Goal: Task Accomplishment & Management: Use online tool/utility

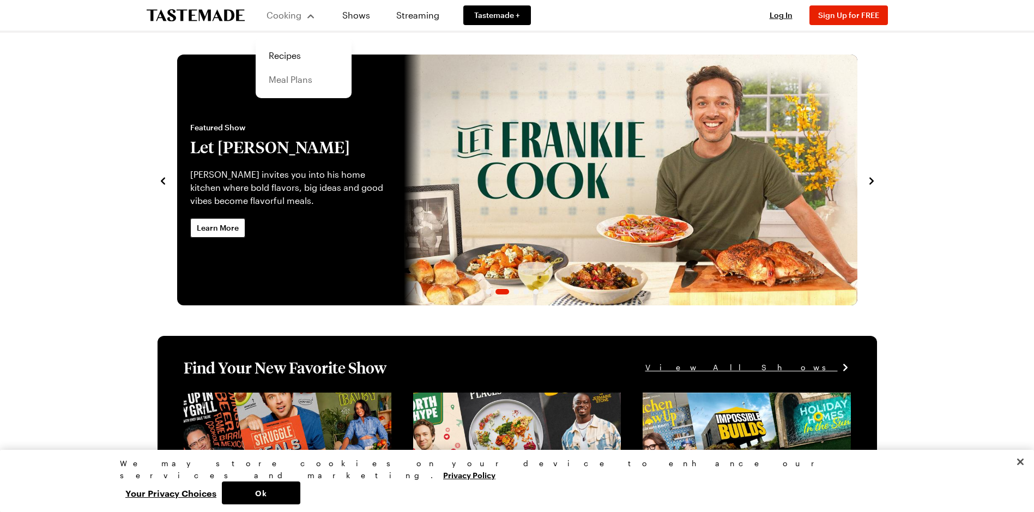
click at [304, 82] on link "Meal Plans" at bounding box center [303, 80] width 83 height 24
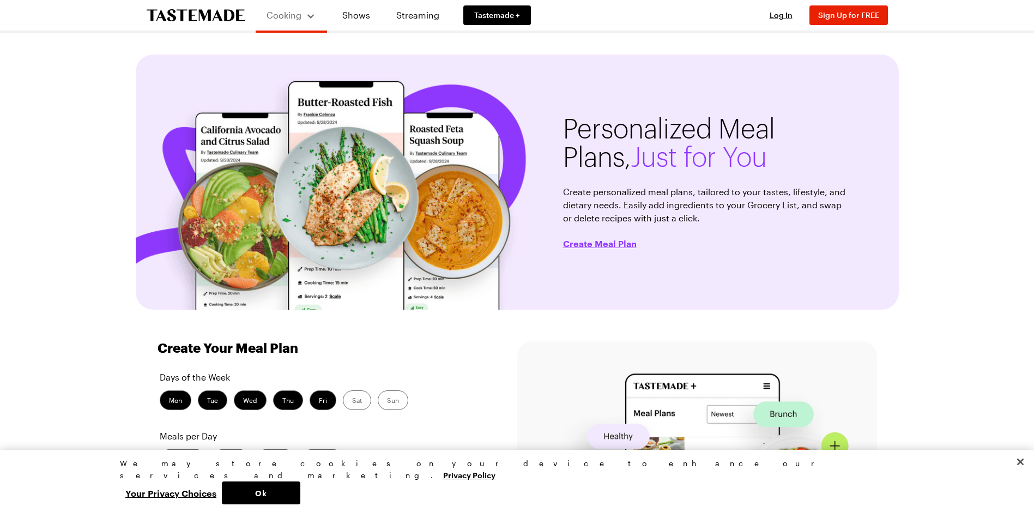
click at [932, 195] on div "Cooking Shows Streaming Tastemade + Log In Sign Up Log In Sign Up for FREE Pers…" at bounding box center [517, 520] width 1034 height 1041
click at [366, 18] on link "Shows" at bounding box center [356, 15] width 50 height 31
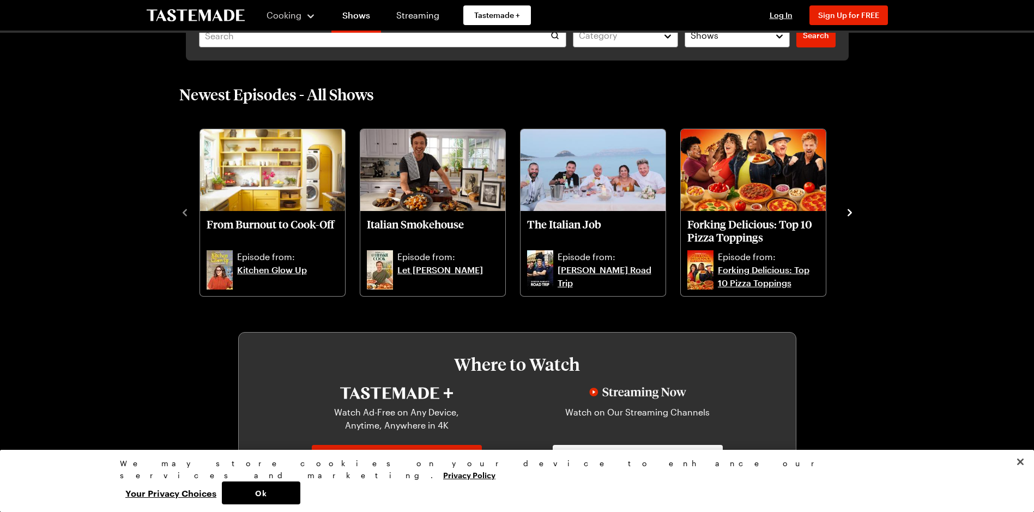
scroll to position [327, 0]
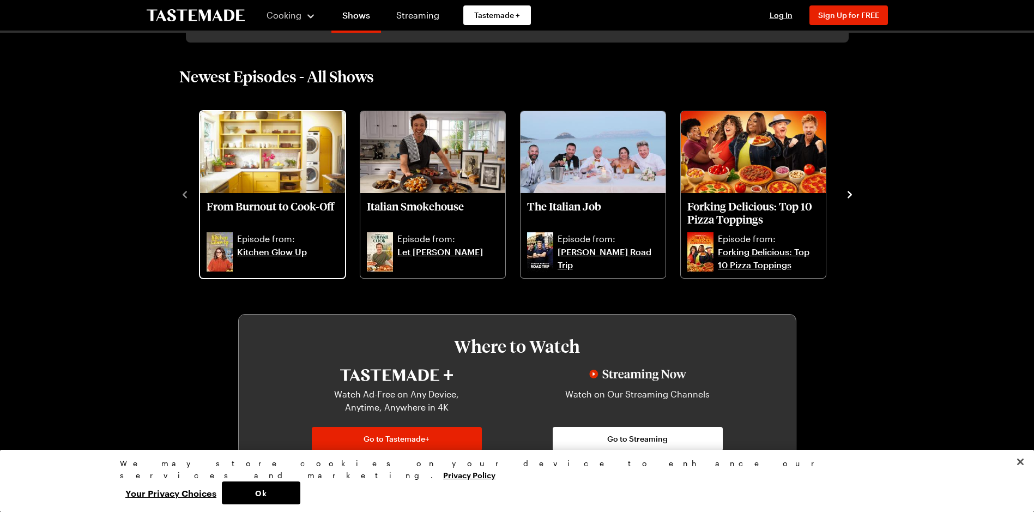
click at [257, 177] on img "From Burnout to Cook-Off" at bounding box center [272, 152] width 145 height 82
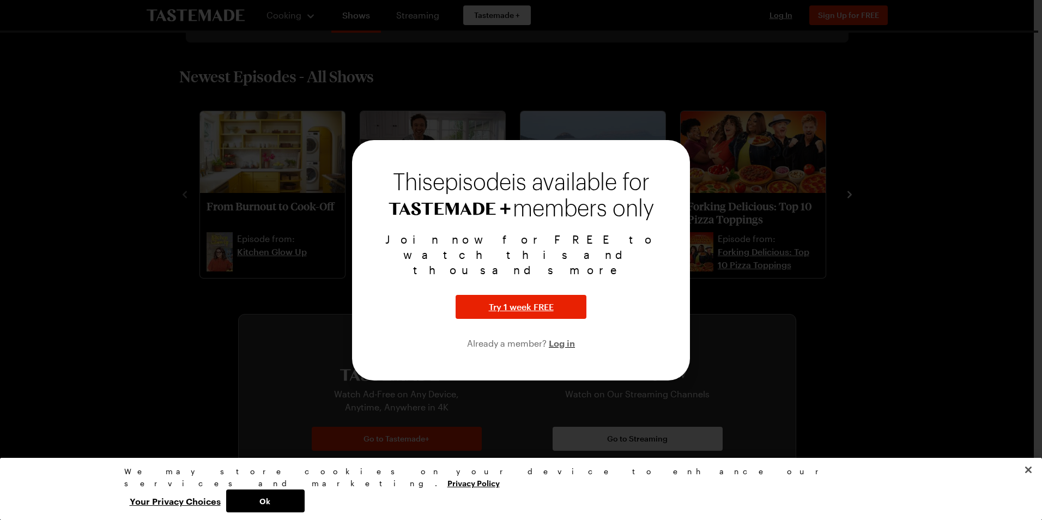
click at [848, 169] on div at bounding box center [521, 260] width 1042 height 520
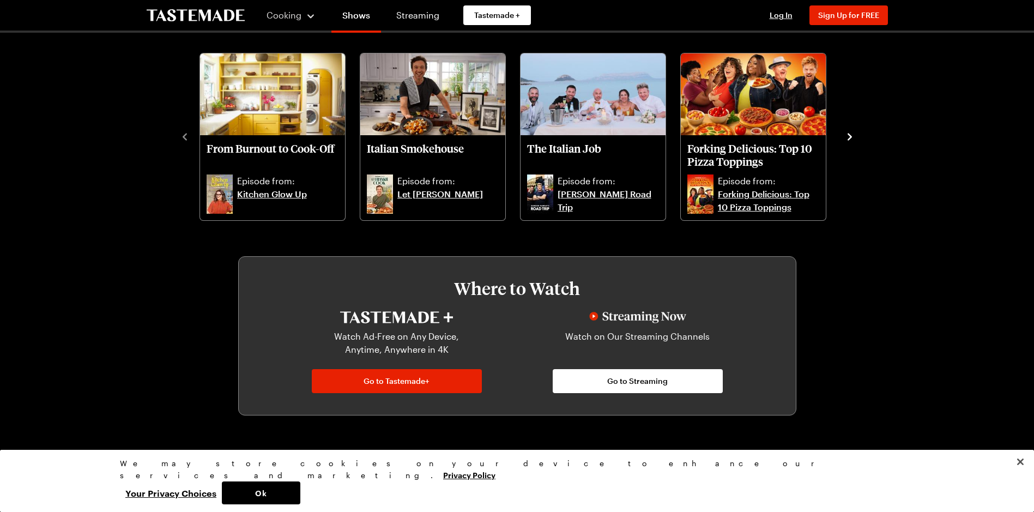
scroll to position [545, 0]
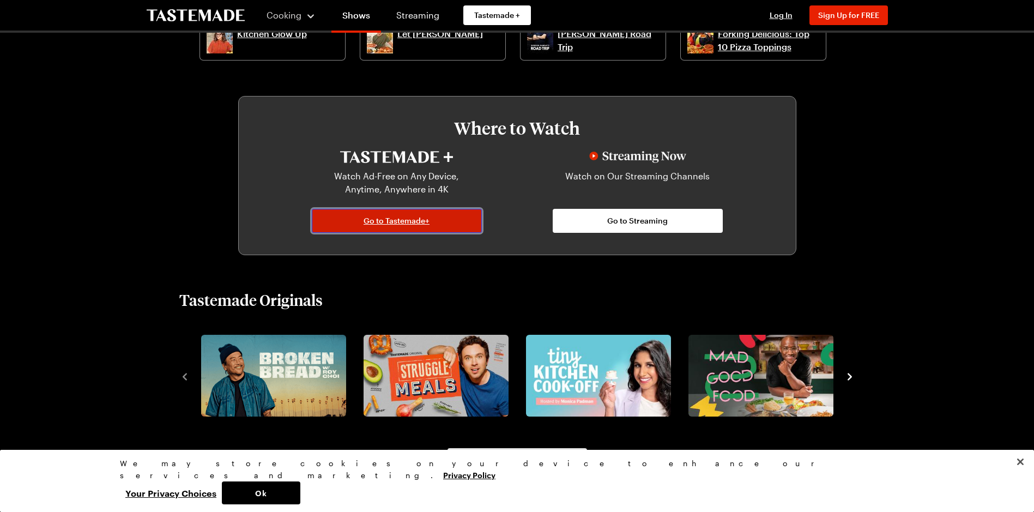
click at [429, 220] on link "Go to Tastemade+" at bounding box center [397, 221] width 170 height 24
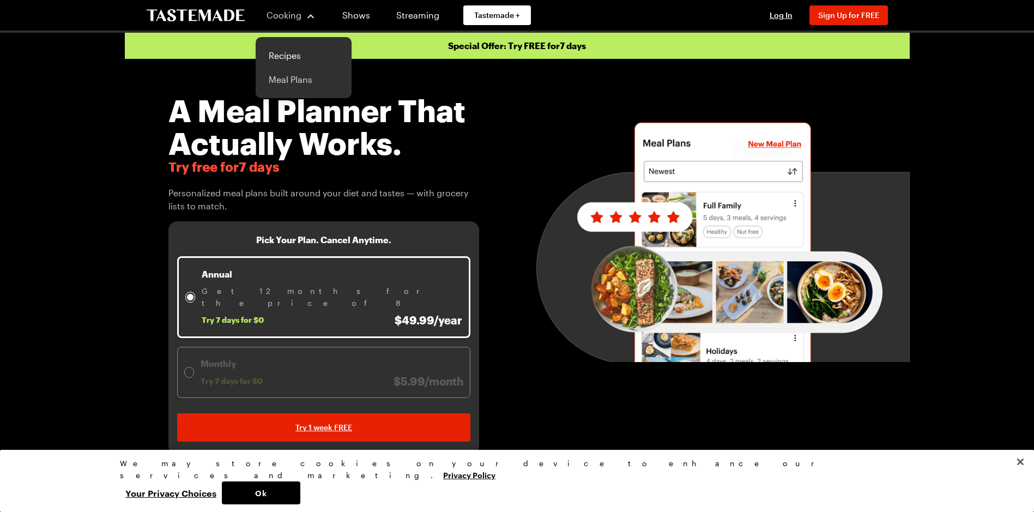
click at [304, 75] on link "Meal Plans" at bounding box center [303, 80] width 83 height 24
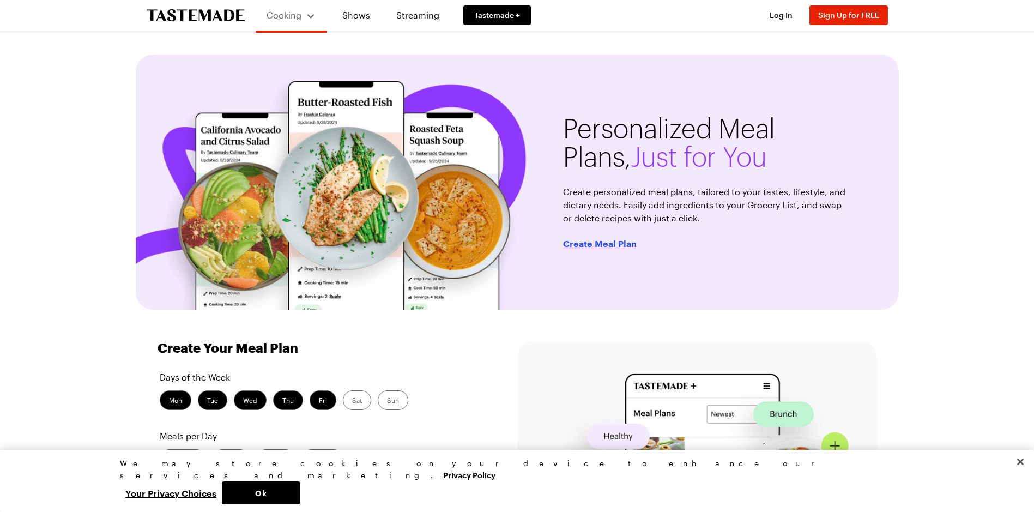
click at [592, 246] on span "Create Meal Plan" at bounding box center [600, 243] width 74 height 11
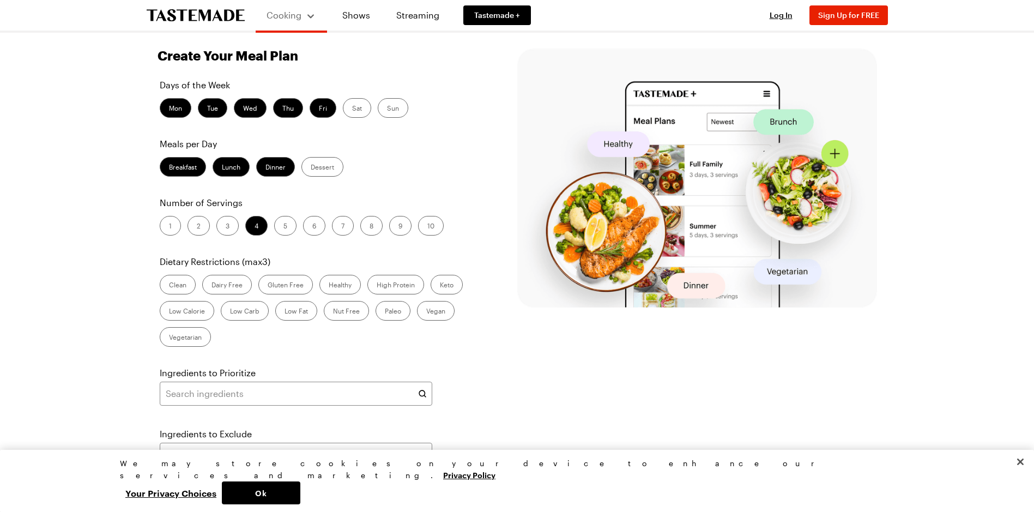
scroll to position [307, 0]
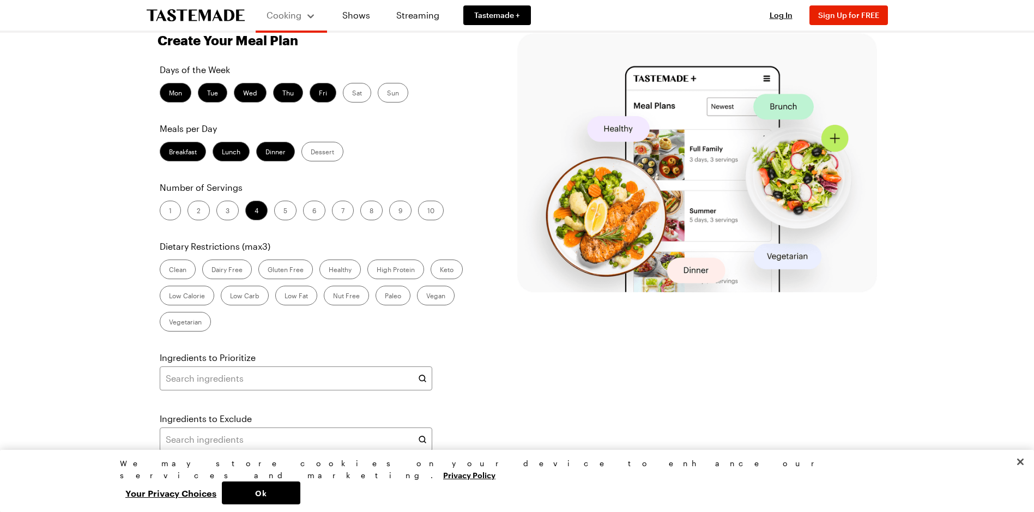
click at [199, 207] on label "2" at bounding box center [198, 211] width 22 height 20
click at [197, 211] on input "2" at bounding box center [197, 211] width 0 height 0
click at [351, 264] on label "Healthy" at bounding box center [339, 269] width 41 height 20
click at [329, 270] on input "Healthy" at bounding box center [329, 270] width 0 height 0
click at [403, 265] on label "High Protein" at bounding box center [395, 269] width 57 height 20
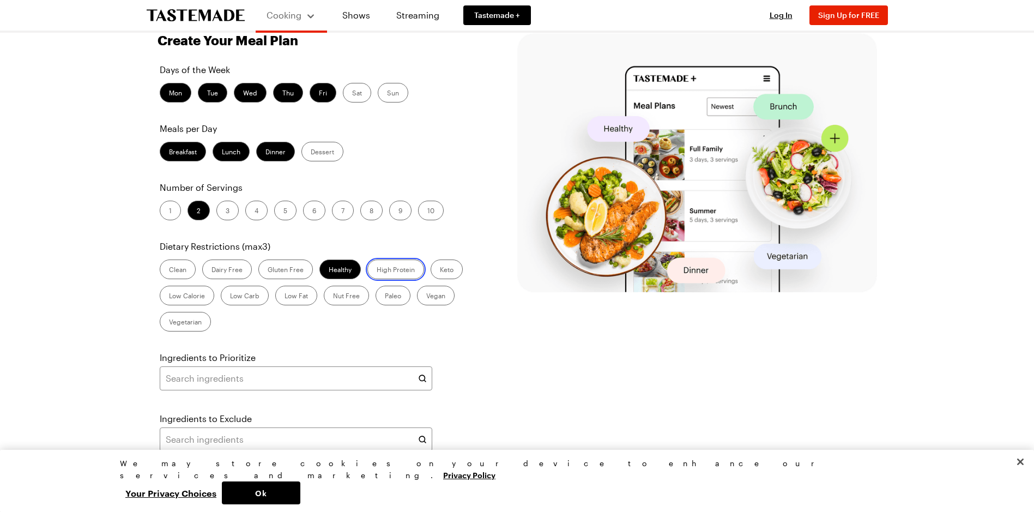
click at [377, 270] on Protein "High Protein" at bounding box center [377, 270] width 0 height 0
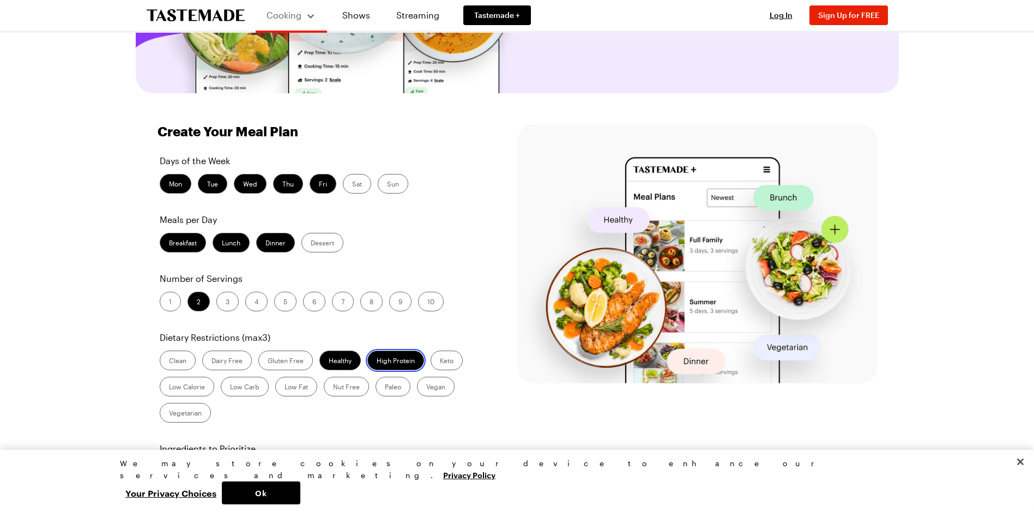
scroll to position [144, 0]
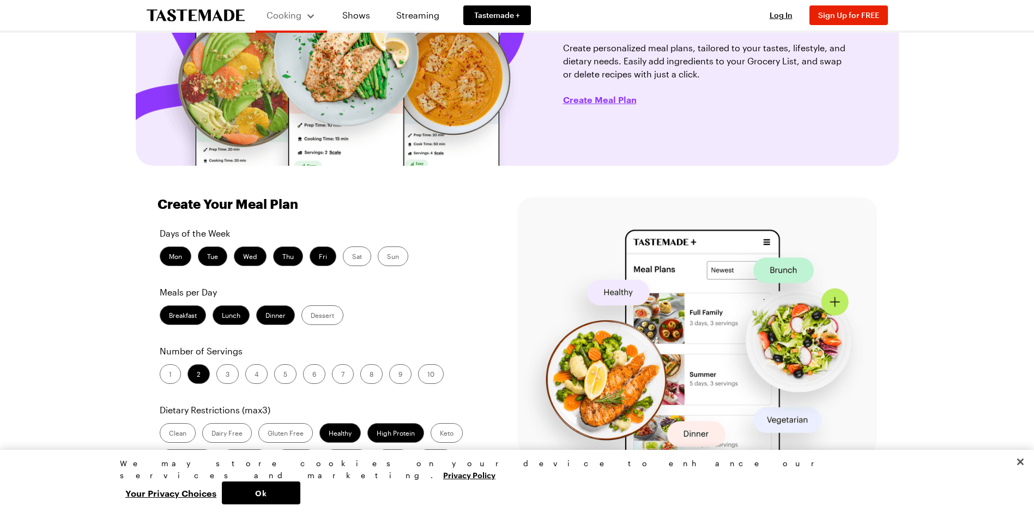
click at [181, 318] on label "Breakfast" at bounding box center [183, 315] width 46 height 20
click at [169, 316] on input "Breakfast" at bounding box center [169, 316] width 0 height 0
click at [237, 313] on label "Lunch" at bounding box center [230, 315] width 37 height 20
click at [222, 316] on input "Lunch" at bounding box center [222, 316] width 0 height 0
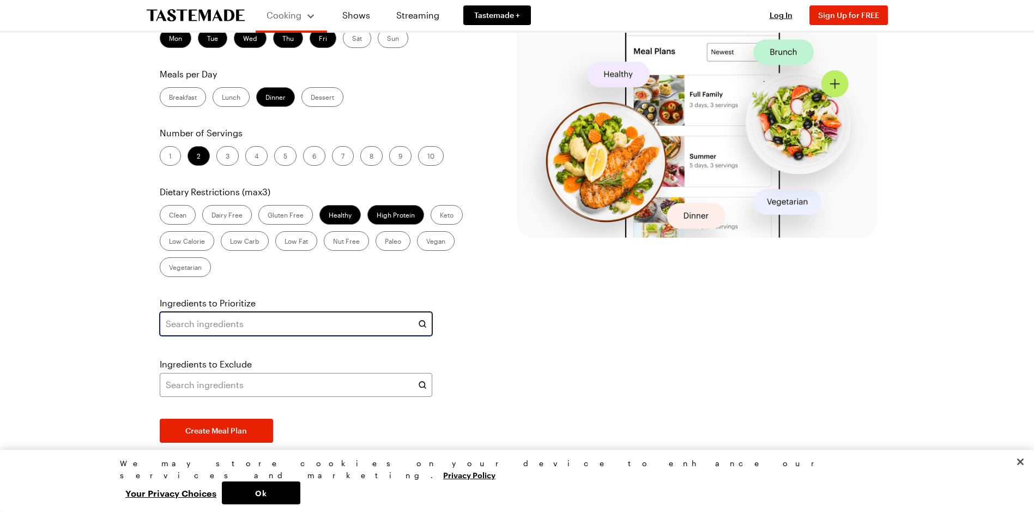
click at [404, 325] on input "text" at bounding box center [296, 324] width 272 height 24
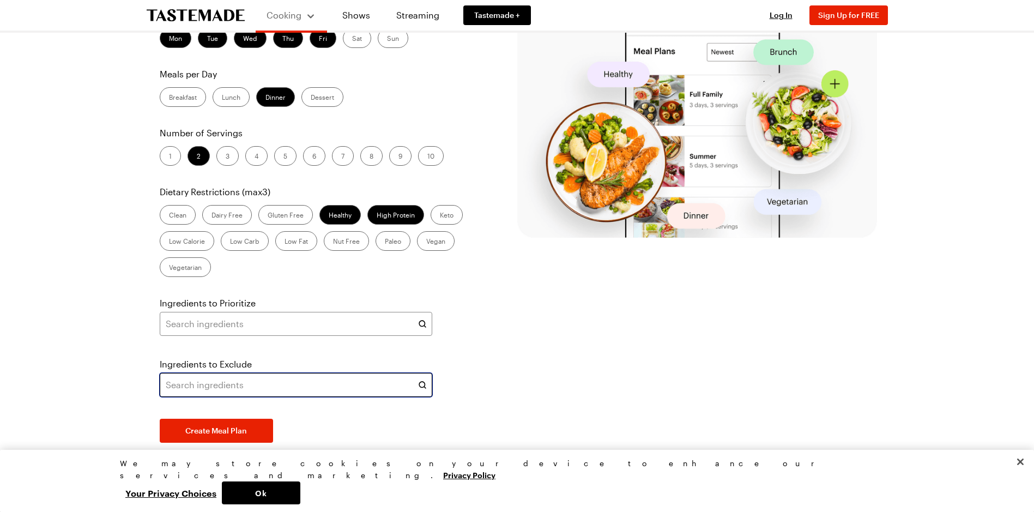
click at [375, 389] on input "text" at bounding box center [296, 385] width 272 height 24
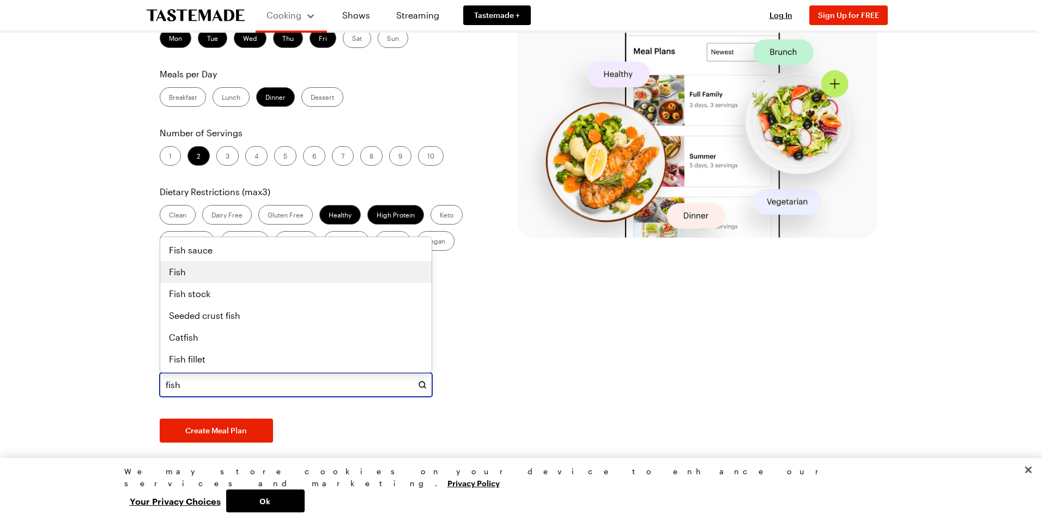
click at [274, 274] on div "Fish" at bounding box center [296, 271] width 254 height 13
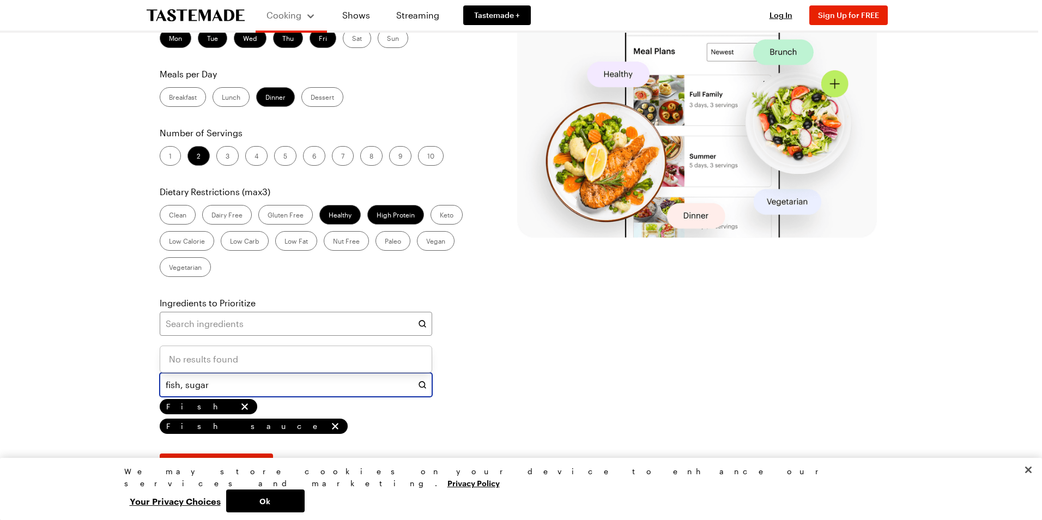
type input "fish, sugar"
click at [257, 405] on div "Ingredients to Exclude Fish Fish sauce" at bounding box center [296, 395] width 272 height 76
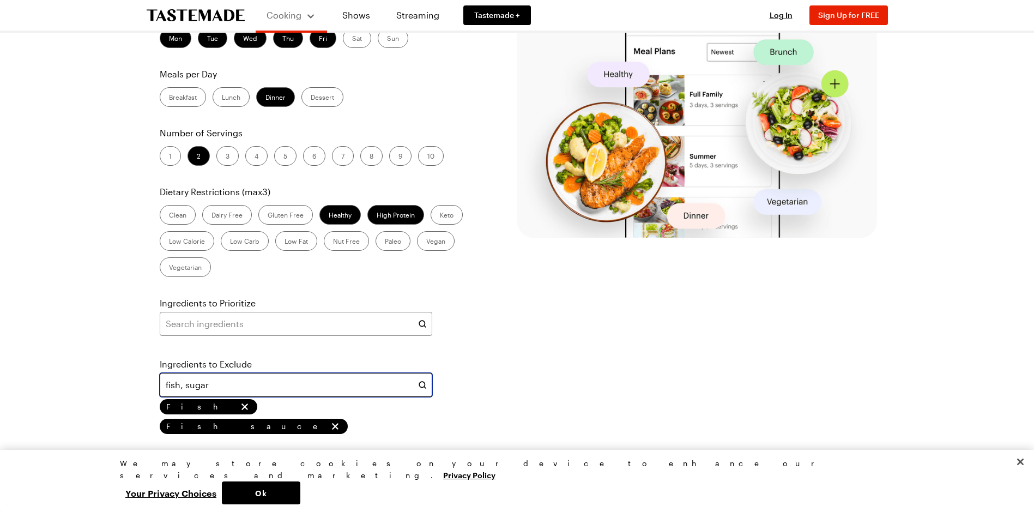
click at [256, 387] on input "fish, sugar" at bounding box center [296, 385] width 272 height 24
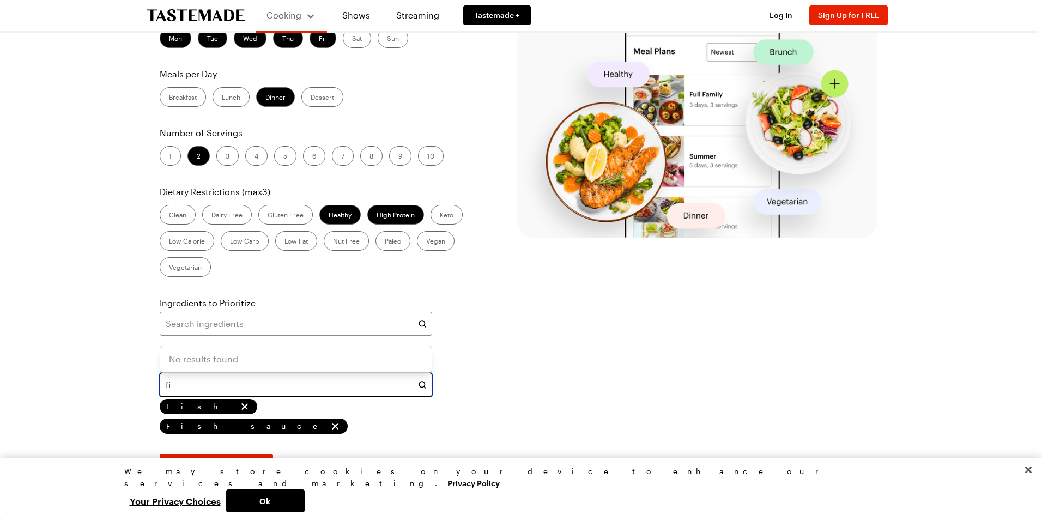
type input "f"
click at [266, 249] on div "Sugar" at bounding box center [296, 250] width 254 height 13
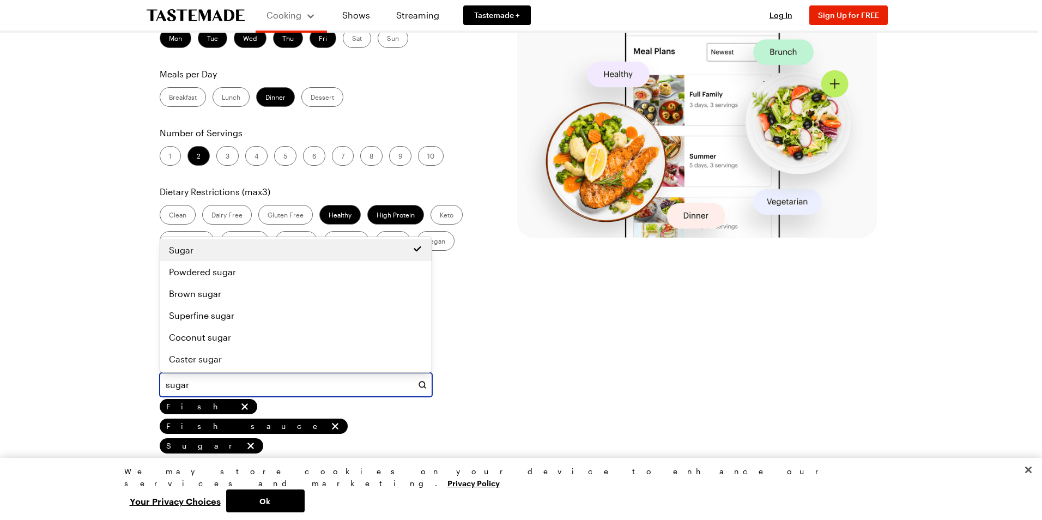
type input "sugar"
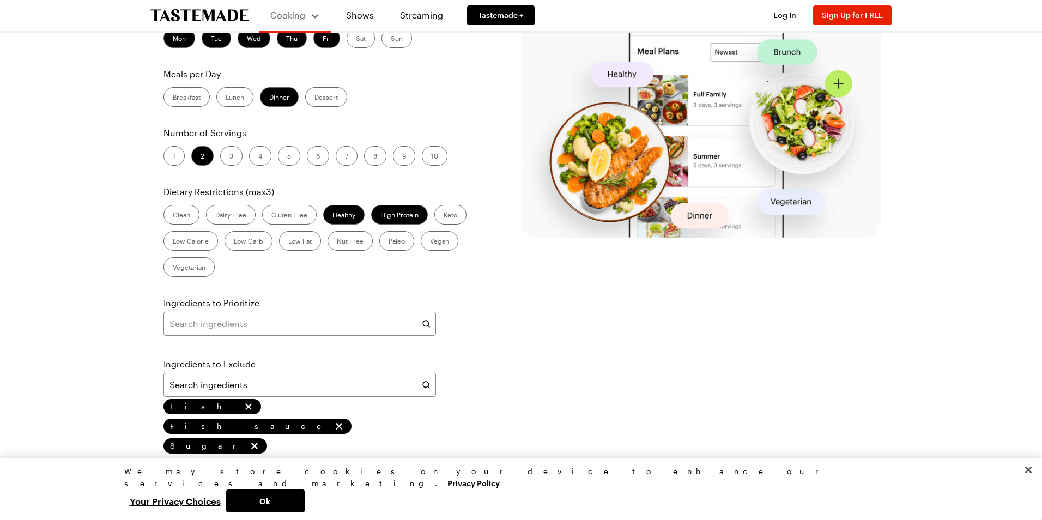
click at [258, 405] on div "Ingredients to Exclude Fish Fish sauce Sugar" at bounding box center [299, 405] width 272 height 96
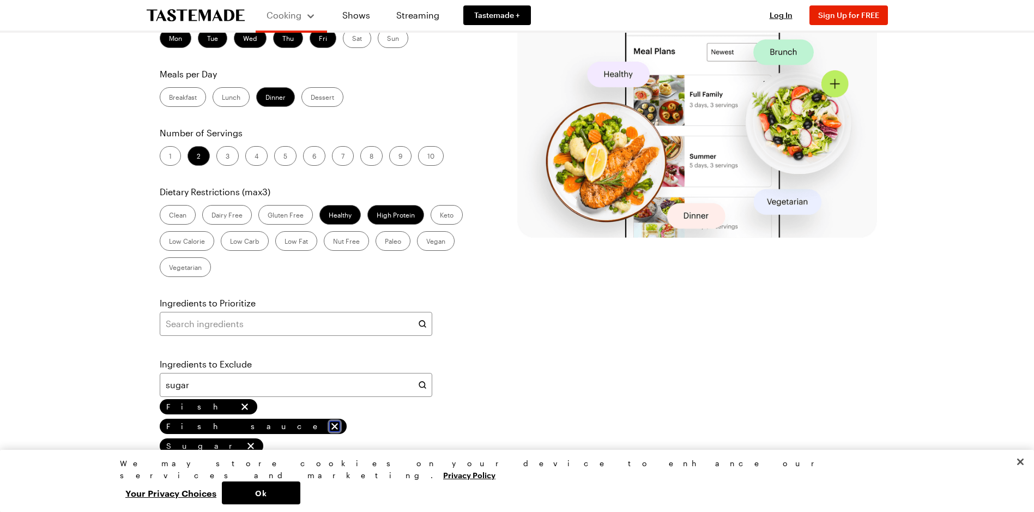
click at [329, 421] on icon "remove Fish sauce" at bounding box center [334, 426] width 11 height 11
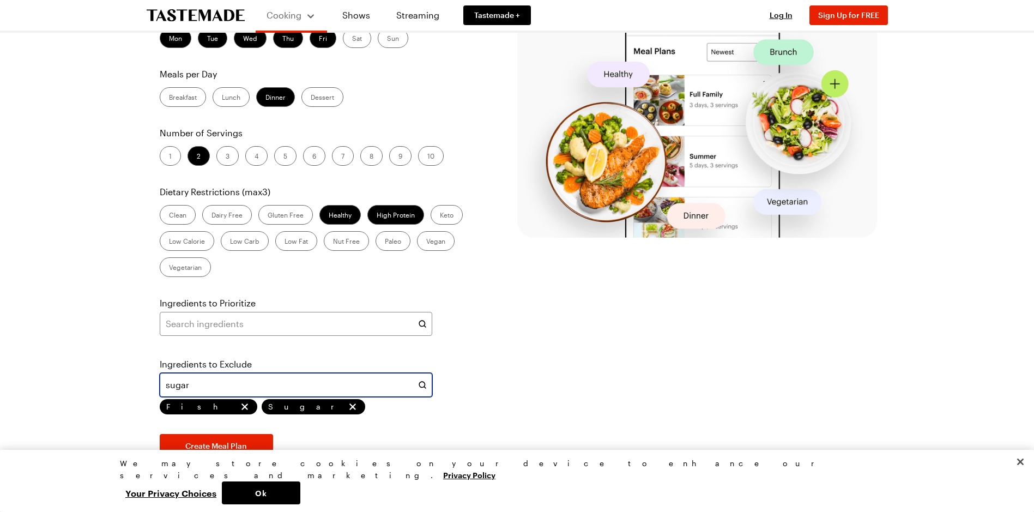
drag, startPoint x: 218, startPoint y: 388, endPoint x: -2, endPoint y: 347, distance: 224.1
click at [0, 347] on html "Cooking Shows Streaming Tastemade + Log In Sign Up Log In Sign Up for FREE Pers…" at bounding box center [517, 166] width 1034 height 1056
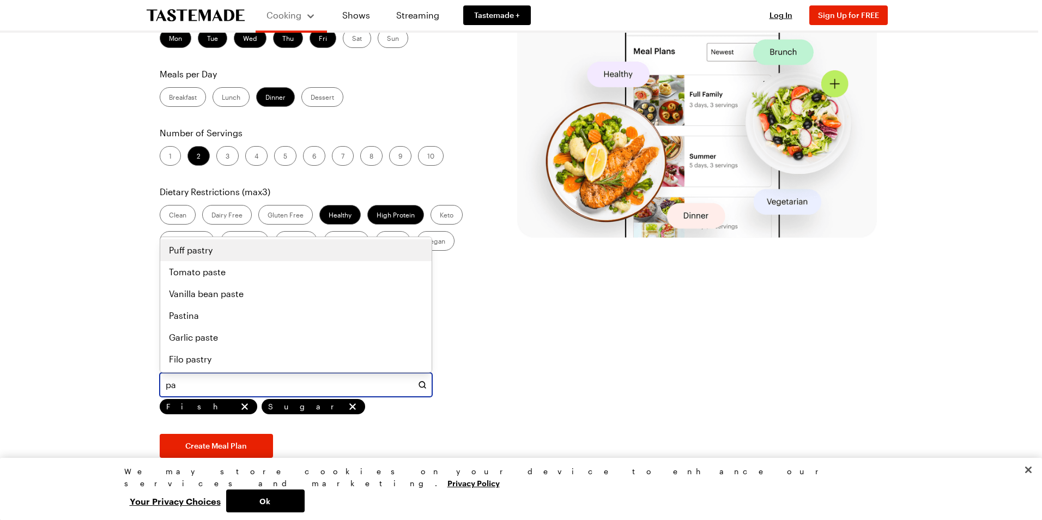
type input "p"
type input "s"
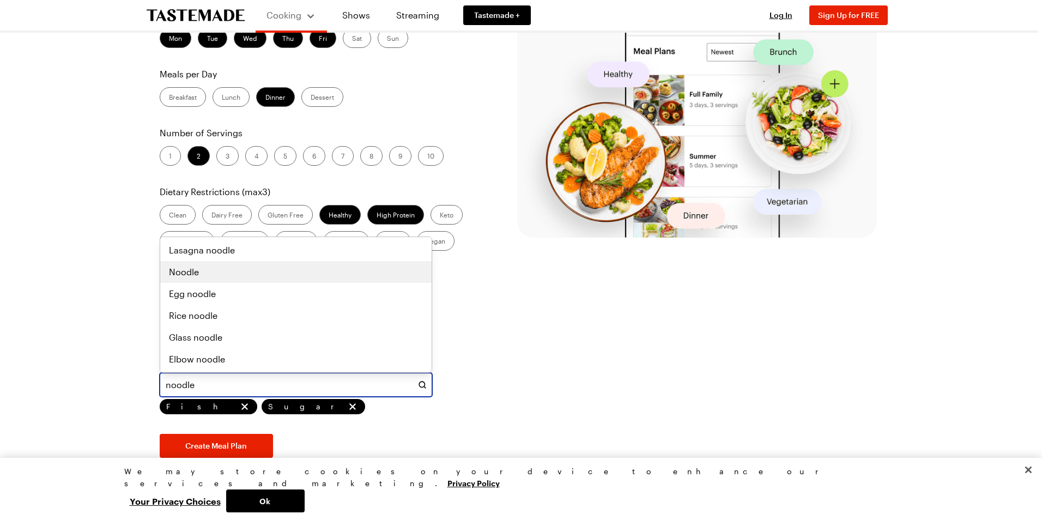
click at [205, 268] on div "Noodle" at bounding box center [296, 271] width 254 height 13
type input "noodle"
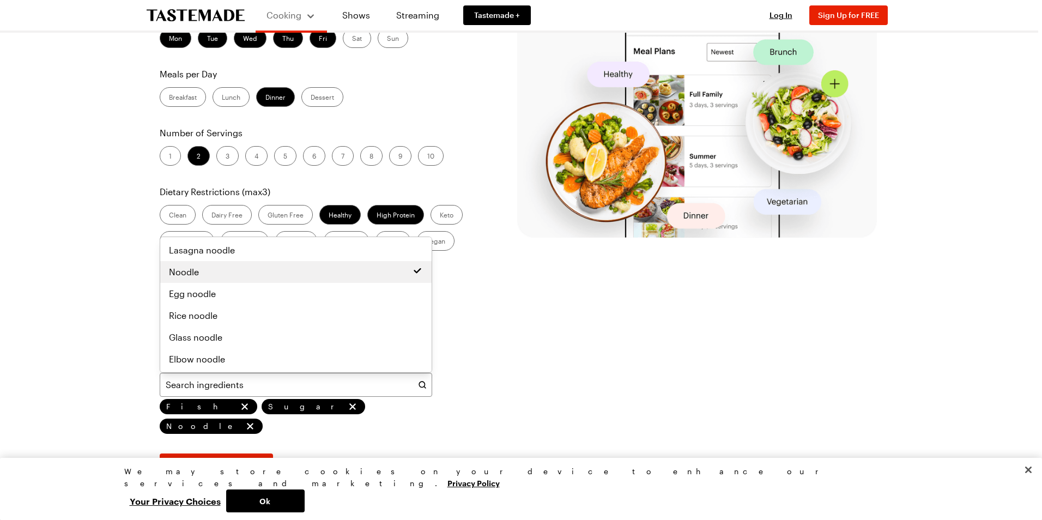
click at [242, 445] on div "Days of the Week Mon Tue Wed Thu Fri Sat Sun Meals per Day Breakfast Lunch Dinn…" at bounding box center [319, 243] width 325 height 469
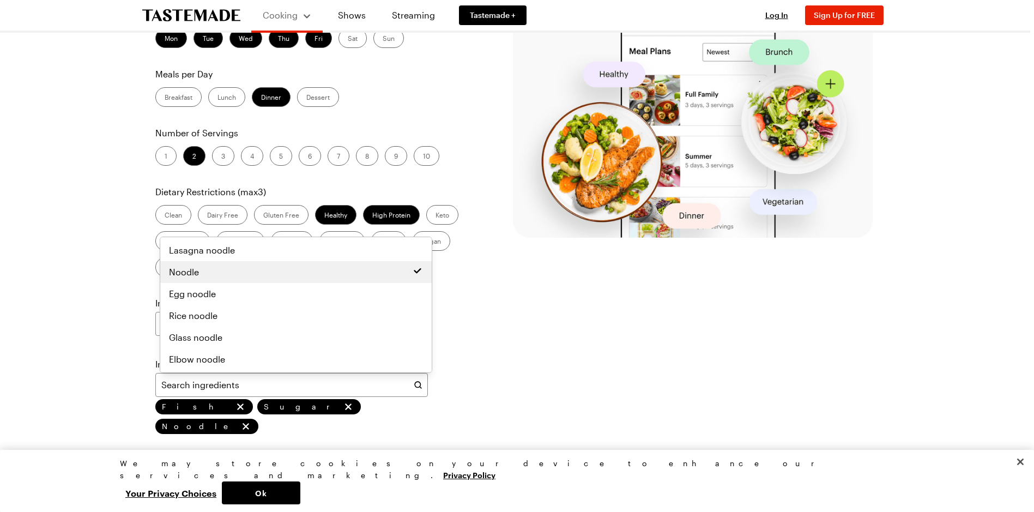
type input "noodle"
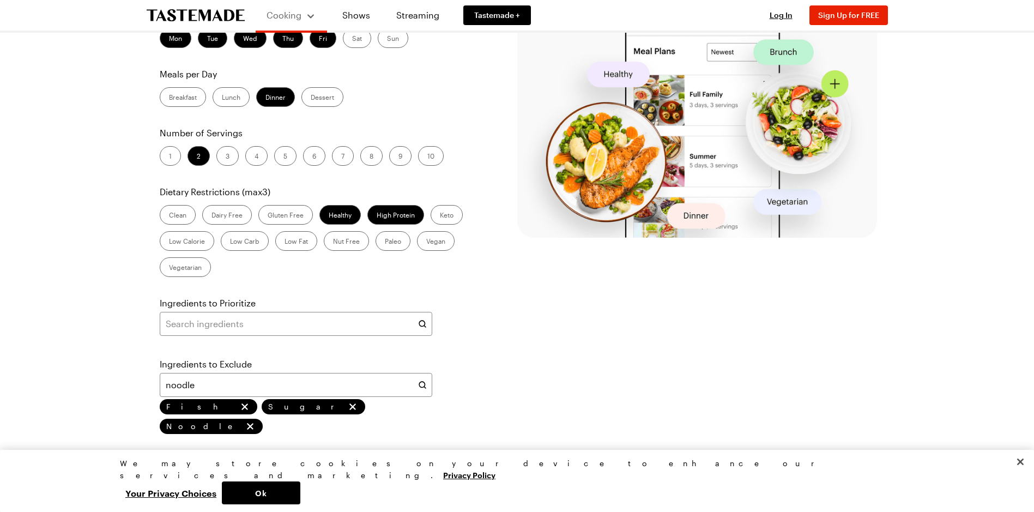
click at [205, 460] on span "Create Meal Plan" at bounding box center [216, 465] width 62 height 11
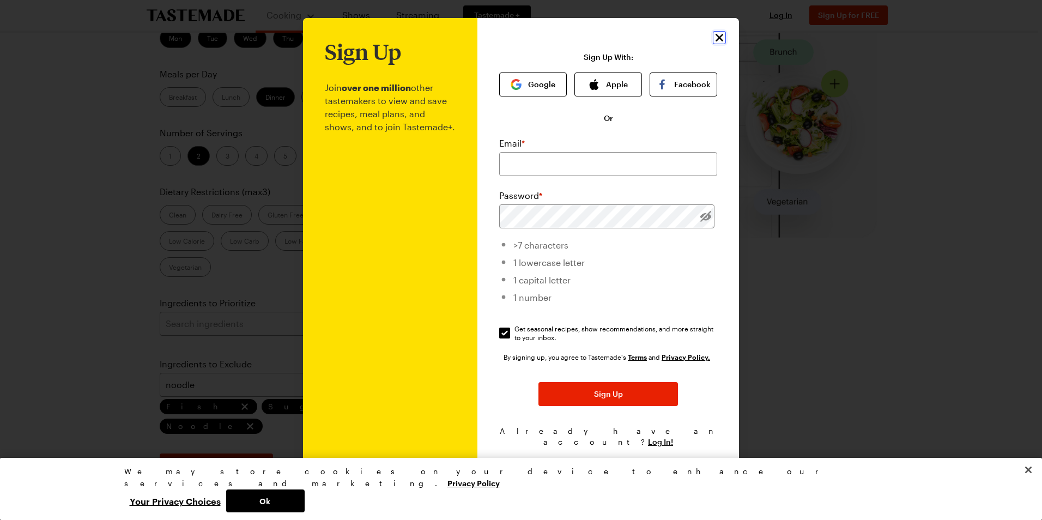
click at [717, 41] on icon "Close" at bounding box center [719, 37] width 13 height 13
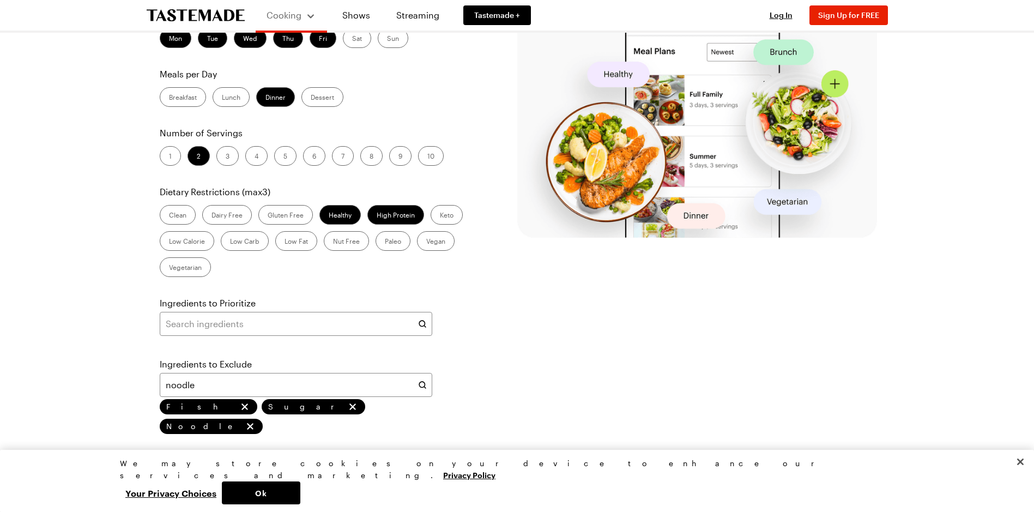
click at [675, 313] on section "Create Your Meal Plan Days of the Week Mon Tue Wed Thu Fri Sat Sun Meals per Da…" at bounding box center [516, 235] width 719 height 514
click at [234, 240] on label "Low Carb" at bounding box center [245, 241] width 48 height 20
click at [230, 242] on Carb "Low Carb" at bounding box center [230, 242] width 0 height 0
click at [578, 309] on section "Create Your Meal Plan Days of the Week Mon Tue Wed Thu Fri Sat Sun Meals per Da…" at bounding box center [516, 235] width 719 height 514
click at [300, 492] on button "Ok" at bounding box center [261, 492] width 78 height 23
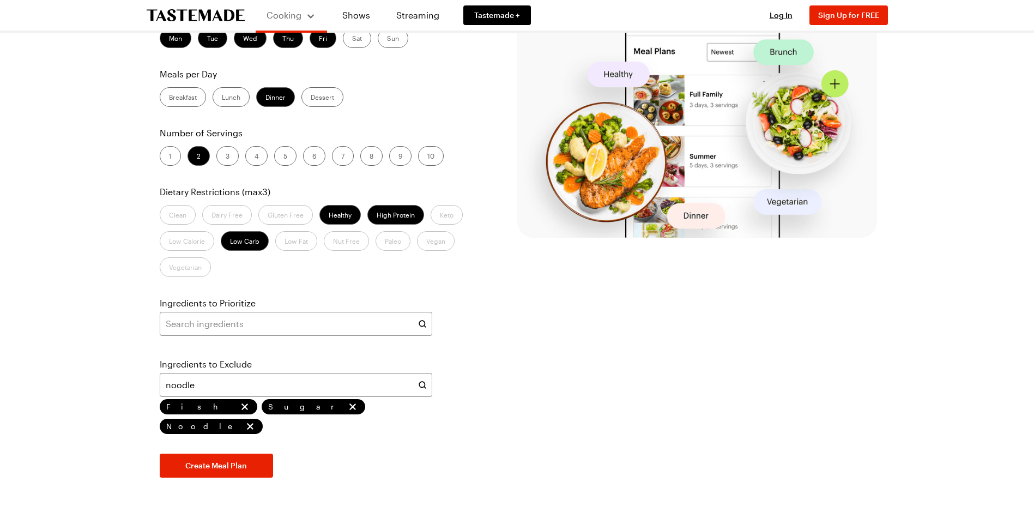
click at [524, 402] on section "Create Your Meal Plan Days of the Week Mon Tue Wed Thu Fri Sat Sun Meals per Da…" at bounding box center [516, 235] width 719 height 514
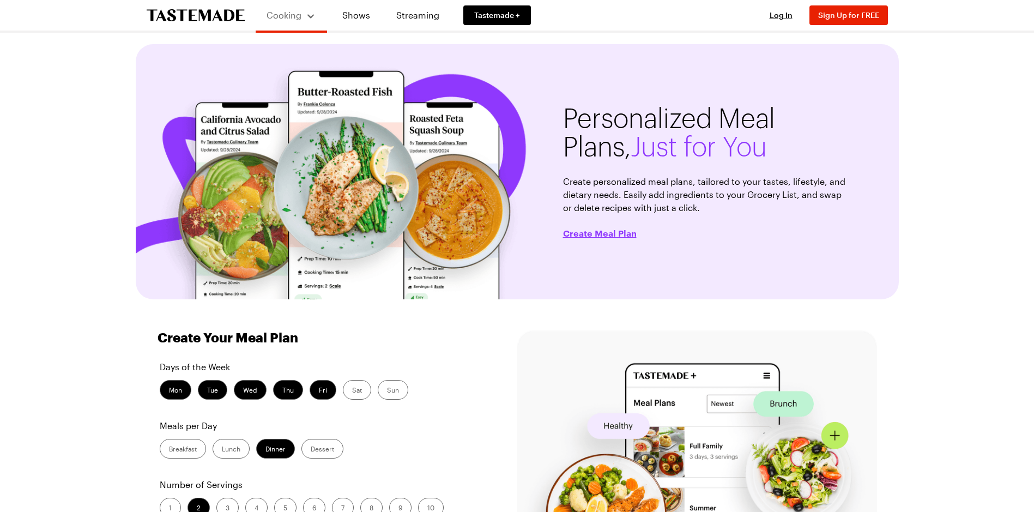
scroll to position [0, 0]
